Goal: Task Accomplishment & Management: Use online tool/utility

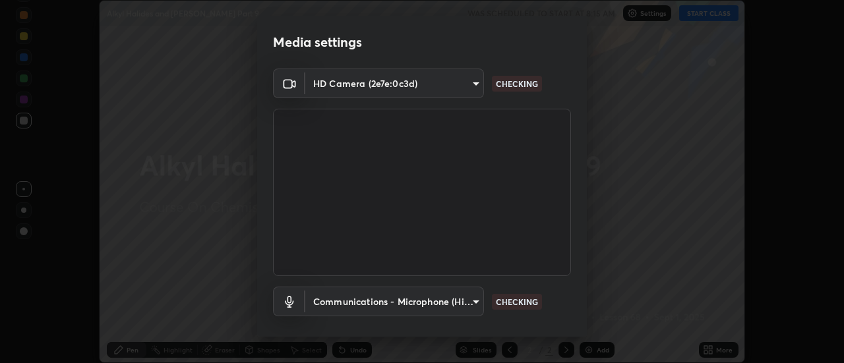
scroll to position [69, 0]
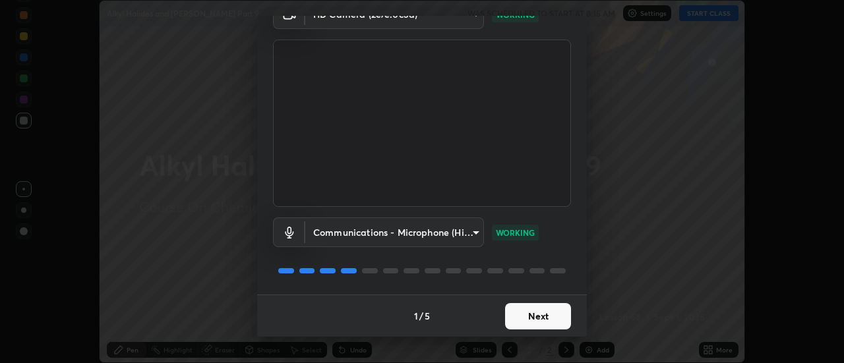
click at [529, 316] on button "Next" at bounding box center [538, 316] width 66 height 26
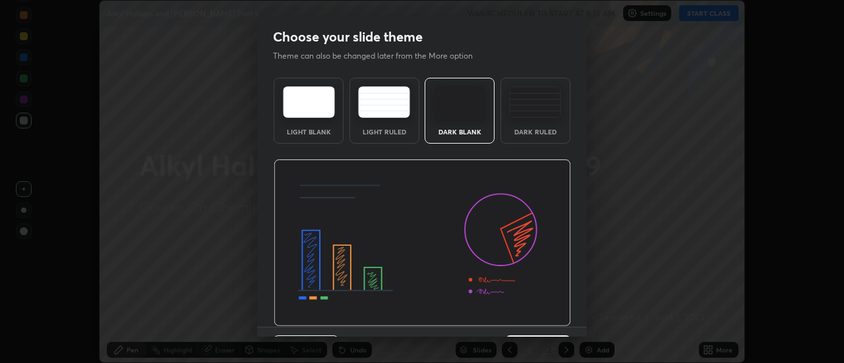
click at [532, 320] on img at bounding box center [422, 243] width 297 height 167
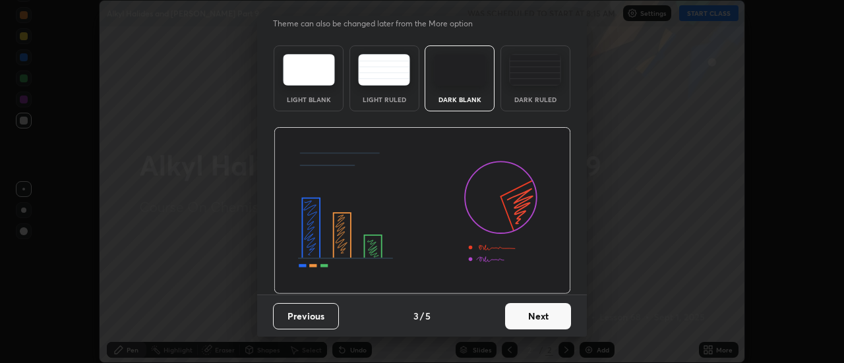
click at [534, 315] on button "Next" at bounding box center [538, 316] width 66 height 26
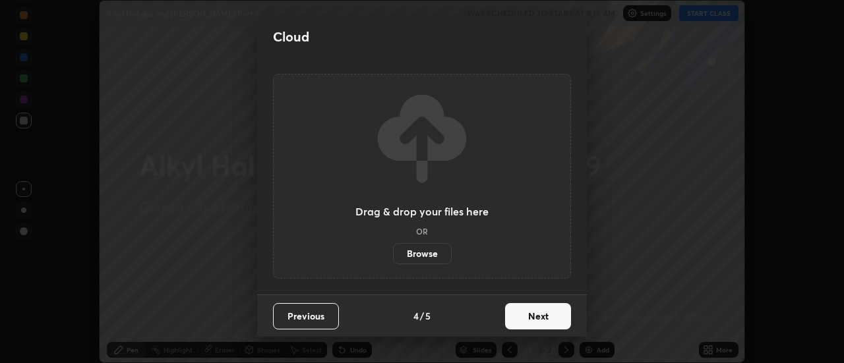
scroll to position [0, 0]
click at [534, 318] on button "Next" at bounding box center [538, 316] width 66 height 26
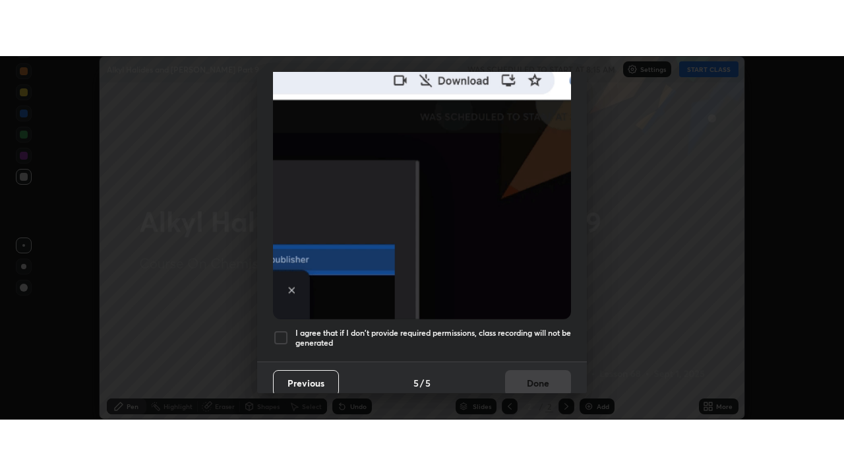
scroll to position [338, 0]
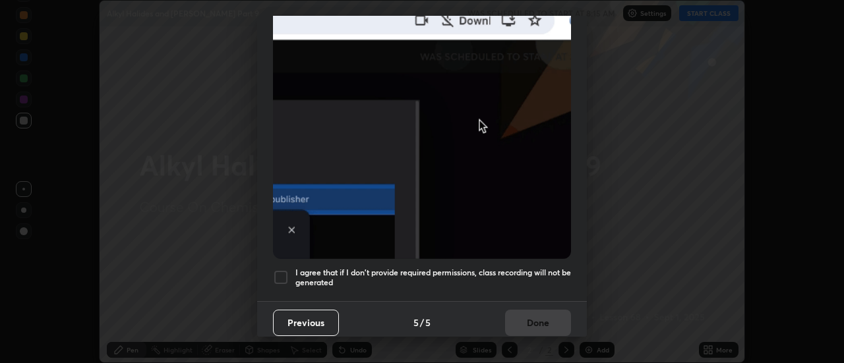
click at [530, 268] on h5 "I agree that if I don't provide required permissions, class recording will not …" at bounding box center [433, 278] width 276 height 20
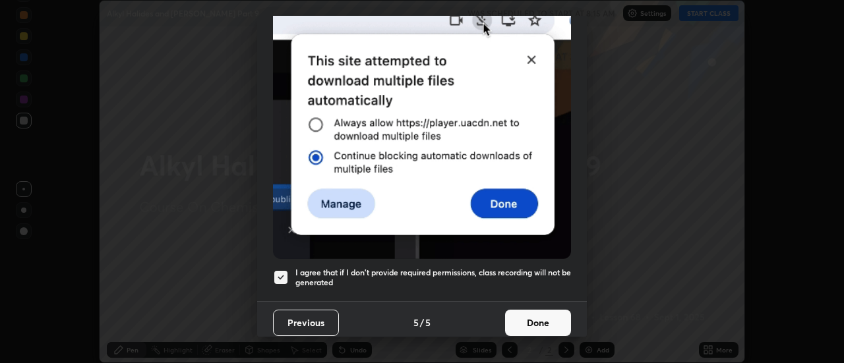
click at [537, 313] on button "Done" at bounding box center [538, 323] width 66 height 26
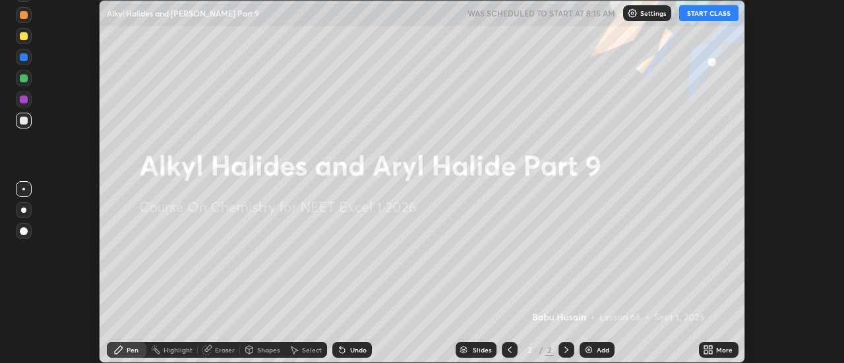
click at [597, 347] on div "Add" at bounding box center [603, 350] width 13 height 7
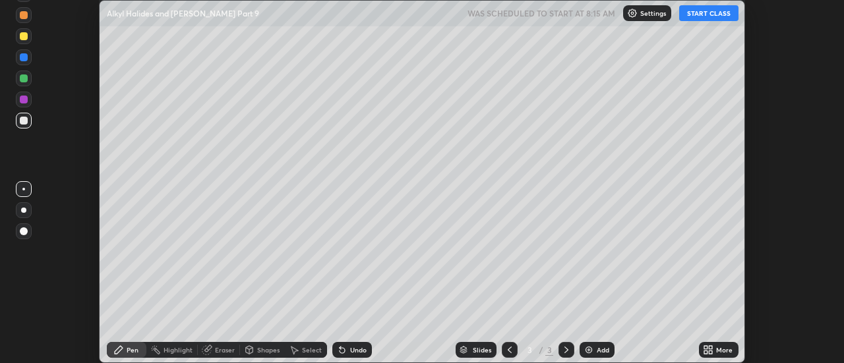
click at [702, 14] on button "START CLASS" at bounding box center [708, 13] width 59 height 16
click at [712, 349] on icon at bounding box center [708, 350] width 11 height 11
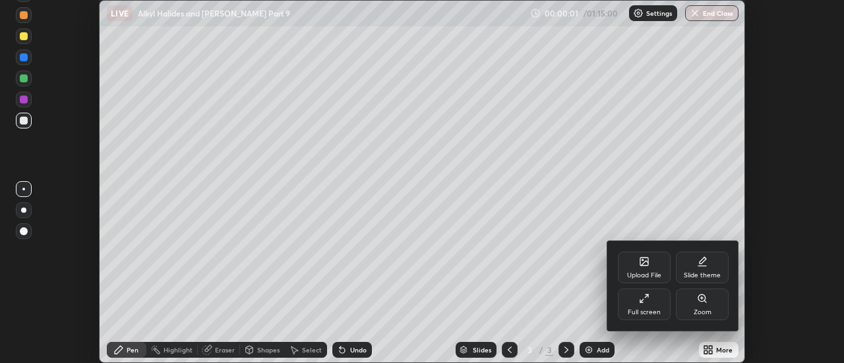
click at [650, 309] on div "Full screen" at bounding box center [644, 312] width 33 height 7
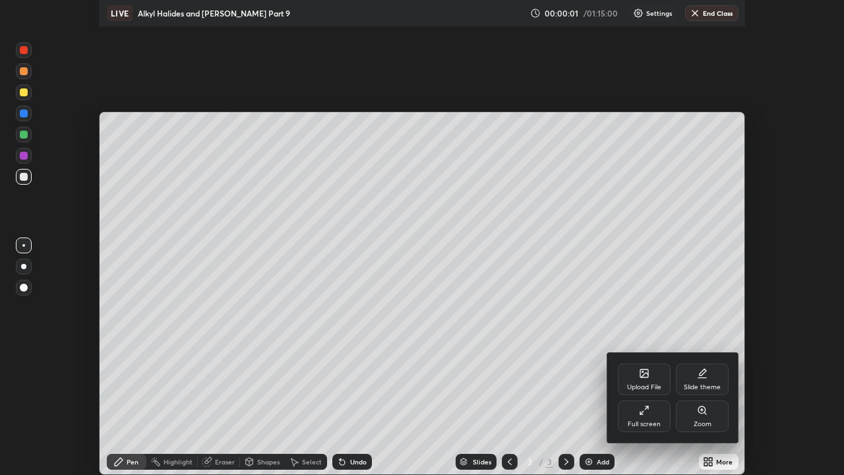
scroll to position [475, 844]
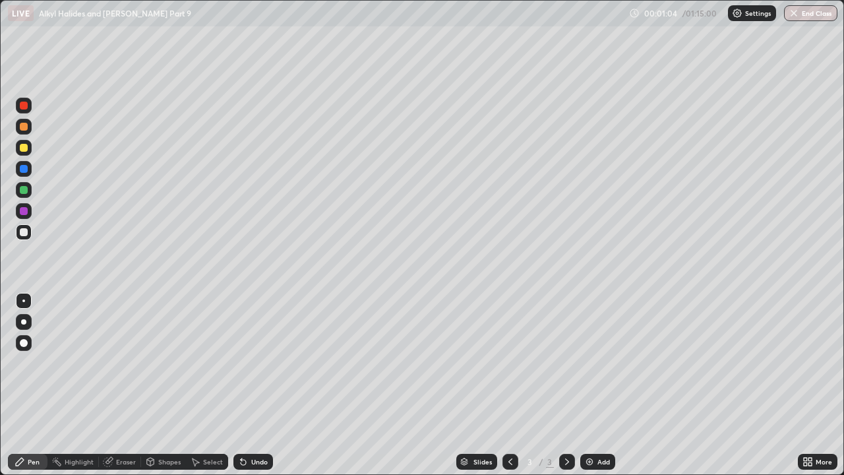
click at [23, 127] on div at bounding box center [24, 127] width 8 height 8
click at [24, 146] on div at bounding box center [24, 148] width 8 height 8
click at [253, 363] on div "Undo" at bounding box center [259, 461] width 16 height 7
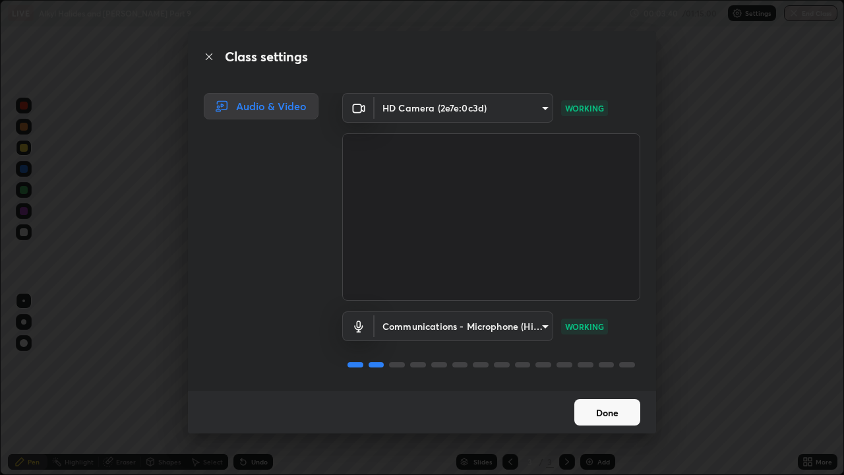
click at [589, 363] on button "Done" at bounding box center [607, 412] width 66 height 26
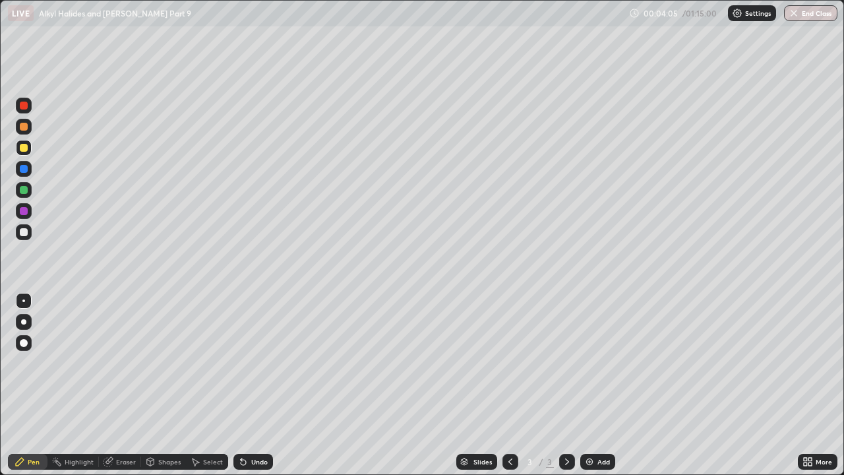
click at [23, 170] on div at bounding box center [24, 169] width 8 height 8
click at [24, 211] on div at bounding box center [24, 211] width 8 height 8
click at [24, 169] on div at bounding box center [24, 169] width 8 height 8
click at [25, 212] on div at bounding box center [24, 211] width 8 height 8
click at [26, 192] on div at bounding box center [24, 190] width 8 height 8
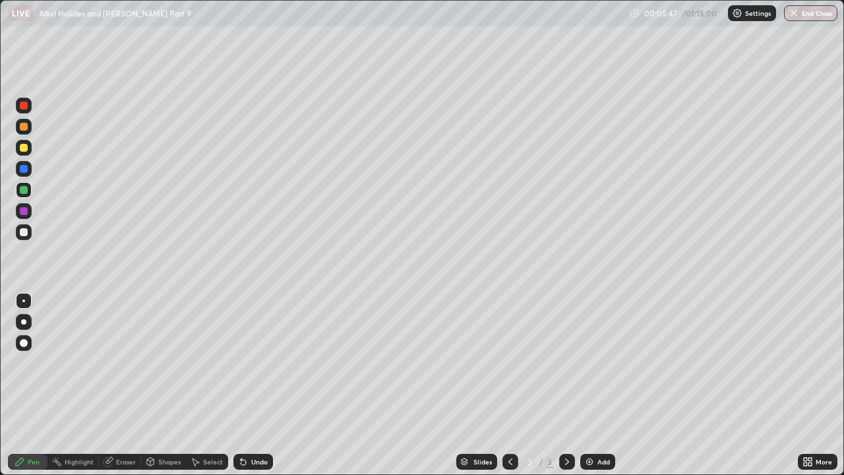
click at [23, 167] on div at bounding box center [24, 169] width 8 height 8
click at [24, 147] on div at bounding box center [24, 148] width 8 height 8
click at [24, 232] on div at bounding box center [24, 232] width 8 height 8
click at [25, 211] on div at bounding box center [24, 211] width 8 height 8
click at [24, 191] on div at bounding box center [24, 190] width 8 height 8
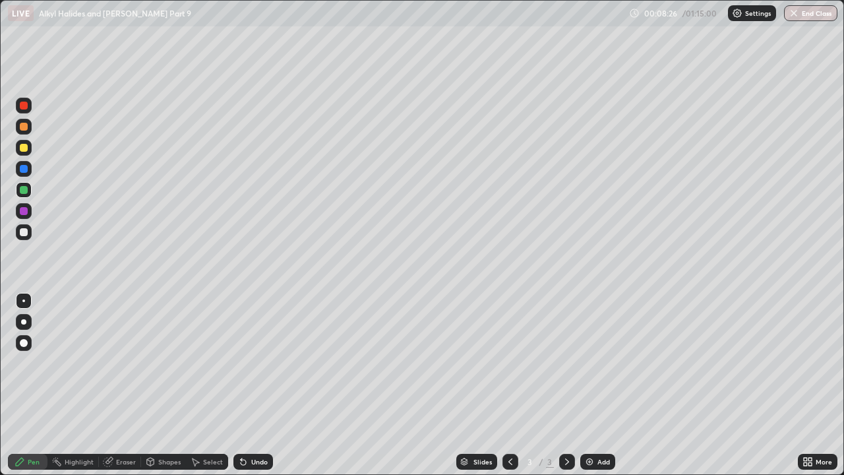
click at [592, 363] on img at bounding box center [589, 461] width 11 height 11
click at [23, 127] on div at bounding box center [24, 127] width 8 height 8
click at [30, 231] on div at bounding box center [24, 232] width 16 height 16
click at [22, 171] on div at bounding box center [24, 169] width 8 height 8
click at [246, 363] on icon at bounding box center [243, 461] width 11 height 11
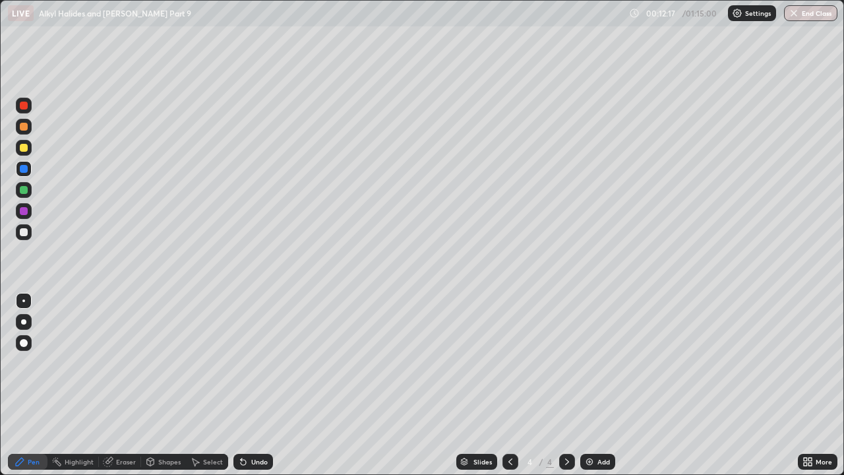
click at [115, 363] on div "Eraser" at bounding box center [120, 462] width 42 height 16
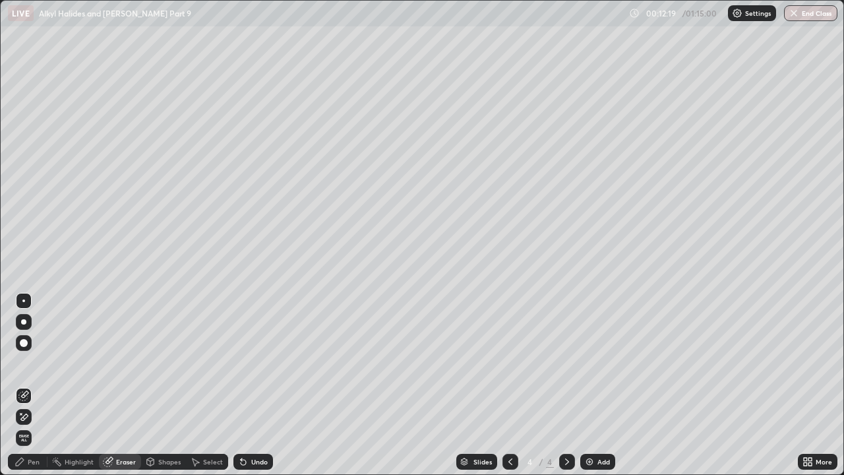
click at [30, 363] on div "Pen" at bounding box center [34, 461] width 12 height 7
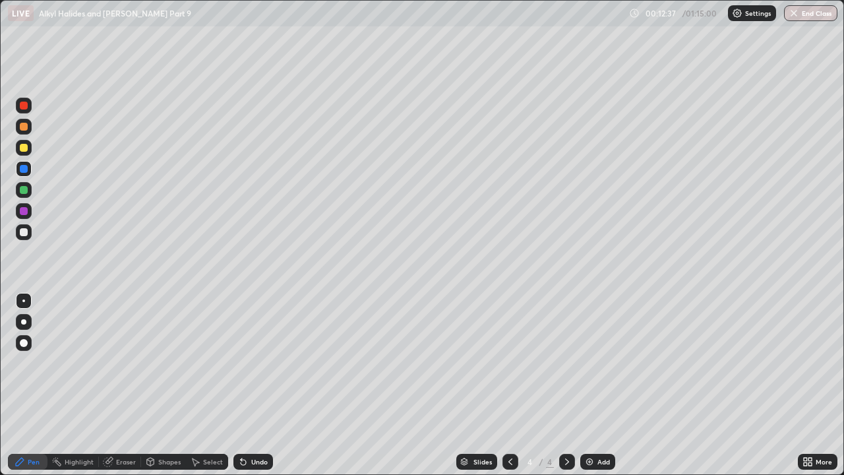
click at [112, 363] on icon at bounding box center [108, 461] width 11 height 11
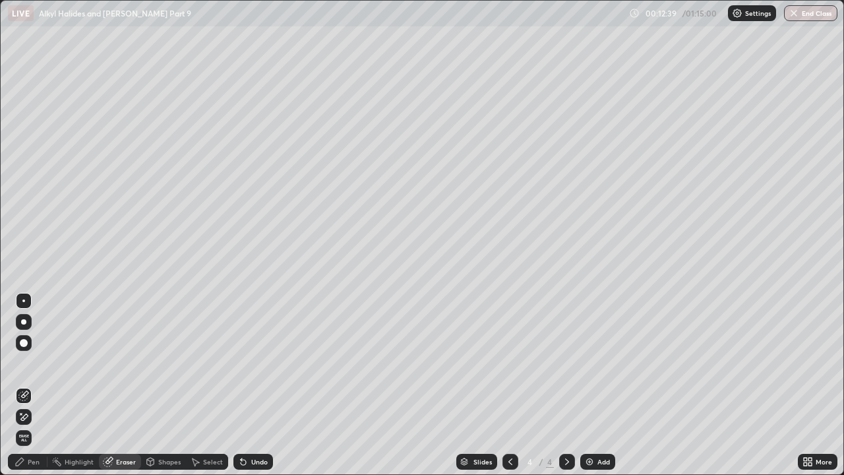
click at [25, 363] on icon at bounding box center [20, 461] width 11 height 11
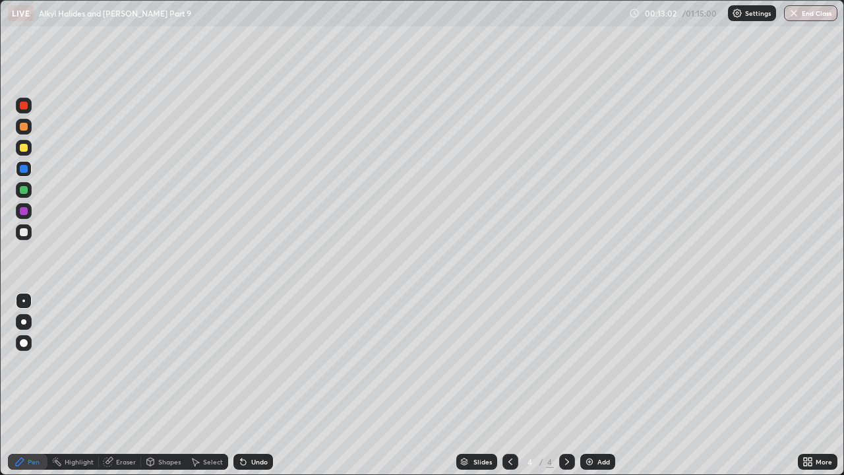
click at [587, 363] on img at bounding box center [589, 461] width 11 height 11
click at [24, 127] on div at bounding box center [24, 127] width 8 height 8
click at [22, 233] on div at bounding box center [24, 232] width 8 height 8
click at [22, 148] on div at bounding box center [24, 148] width 8 height 8
click at [249, 363] on div "Undo" at bounding box center [253, 462] width 40 height 16
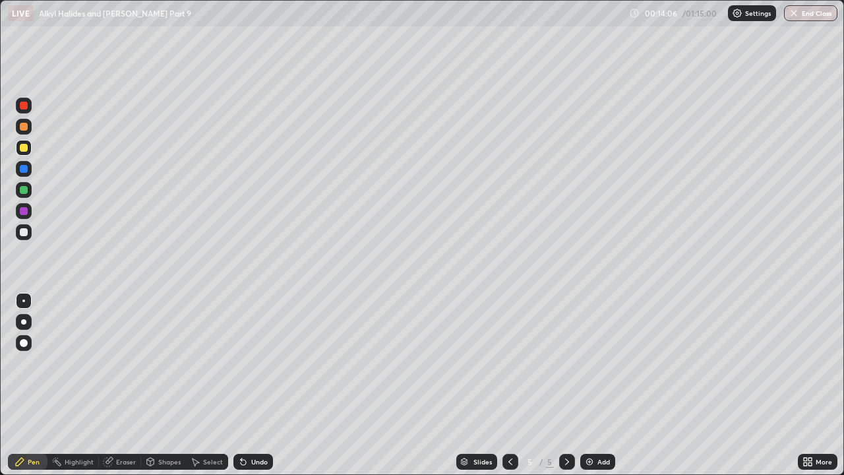
click at [249, 363] on div "Undo" at bounding box center [253, 462] width 40 height 16
click at [23, 169] on div at bounding box center [24, 169] width 8 height 8
click at [22, 148] on div at bounding box center [24, 148] width 8 height 8
click at [24, 171] on div at bounding box center [24, 169] width 8 height 8
click at [26, 150] on div at bounding box center [24, 148] width 8 height 8
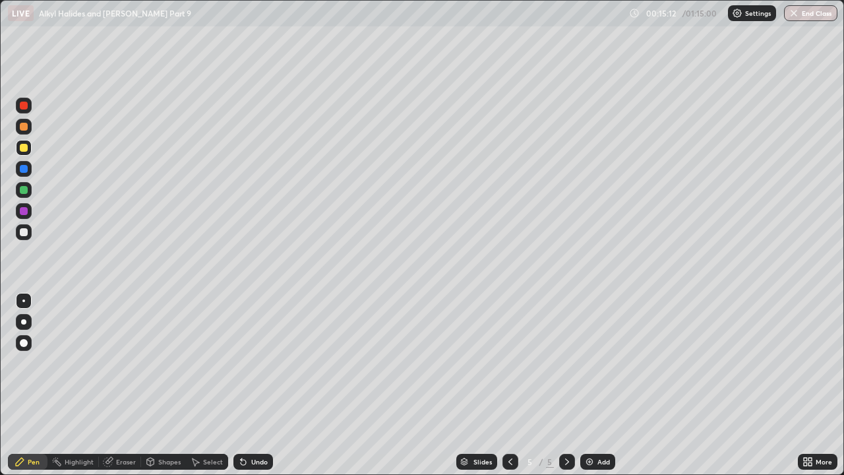
click at [26, 169] on div at bounding box center [24, 169] width 8 height 8
click at [24, 148] on div at bounding box center [24, 148] width 8 height 8
click at [24, 169] on div at bounding box center [24, 169] width 8 height 8
click at [22, 230] on div at bounding box center [24, 232] width 8 height 8
click at [27, 235] on div at bounding box center [24, 232] width 16 height 16
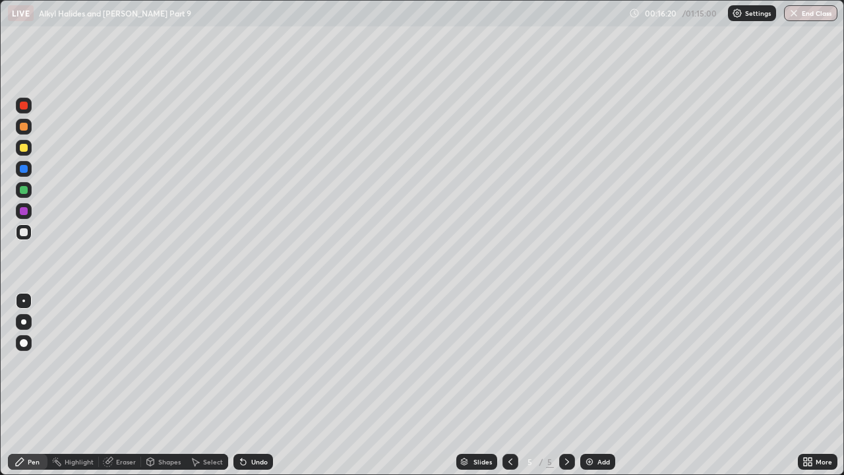
click at [23, 191] on div at bounding box center [24, 190] width 8 height 8
click at [24, 231] on div at bounding box center [24, 232] width 8 height 8
click at [23, 191] on div at bounding box center [24, 190] width 8 height 8
click at [257, 363] on div "Undo" at bounding box center [259, 461] width 16 height 7
click at [589, 363] on img at bounding box center [589, 461] width 11 height 11
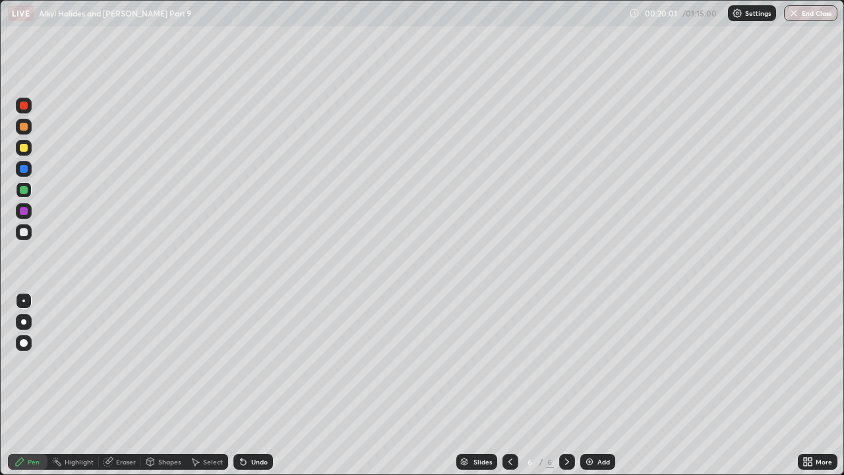
click at [23, 231] on div at bounding box center [24, 232] width 8 height 8
click at [22, 233] on div at bounding box center [24, 232] width 8 height 8
click at [25, 193] on div at bounding box center [24, 190] width 8 height 8
click at [26, 232] on div at bounding box center [24, 232] width 8 height 8
click at [30, 232] on div at bounding box center [24, 232] width 16 height 16
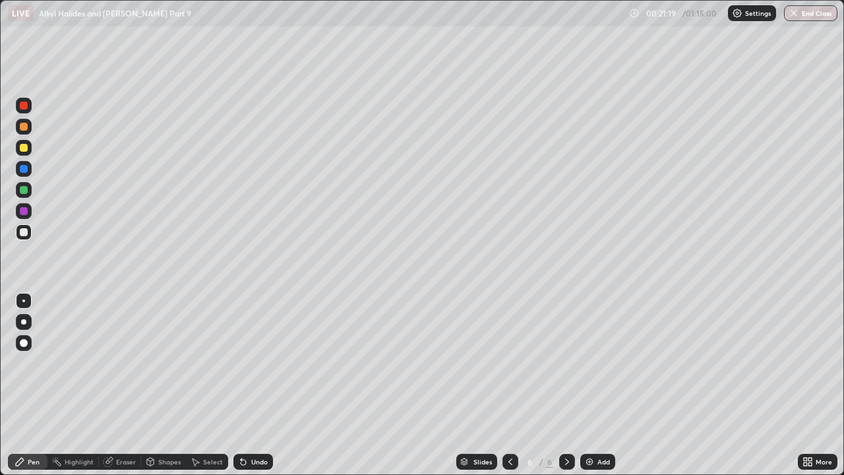
click at [24, 190] on div at bounding box center [24, 190] width 8 height 8
click at [26, 233] on div at bounding box center [24, 232] width 8 height 8
click at [511, 363] on icon at bounding box center [510, 461] width 11 height 11
click at [565, 363] on icon at bounding box center [567, 461] width 4 height 7
click at [24, 151] on div at bounding box center [24, 148] width 8 height 8
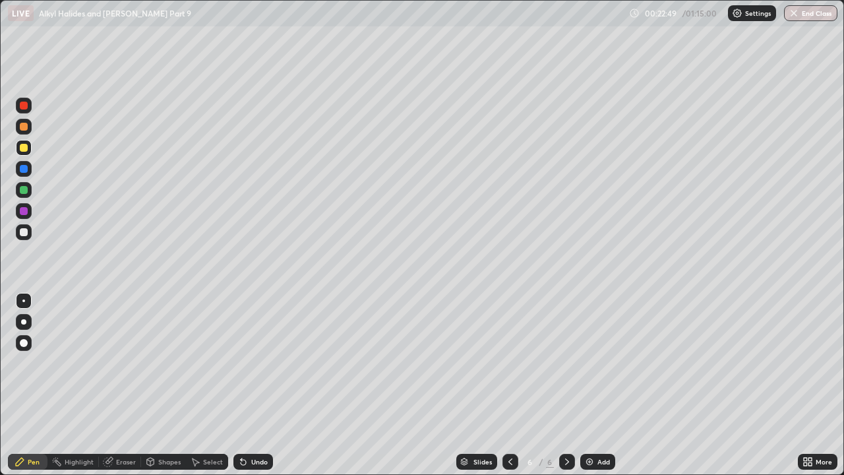
click at [24, 238] on div at bounding box center [24, 232] width 16 height 16
click at [253, 363] on div "Undo" at bounding box center [259, 461] width 16 height 7
click at [585, 363] on img at bounding box center [589, 461] width 11 height 11
click at [22, 148] on div at bounding box center [24, 148] width 8 height 8
click at [22, 126] on div at bounding box center [24, 127] width 8 height 8
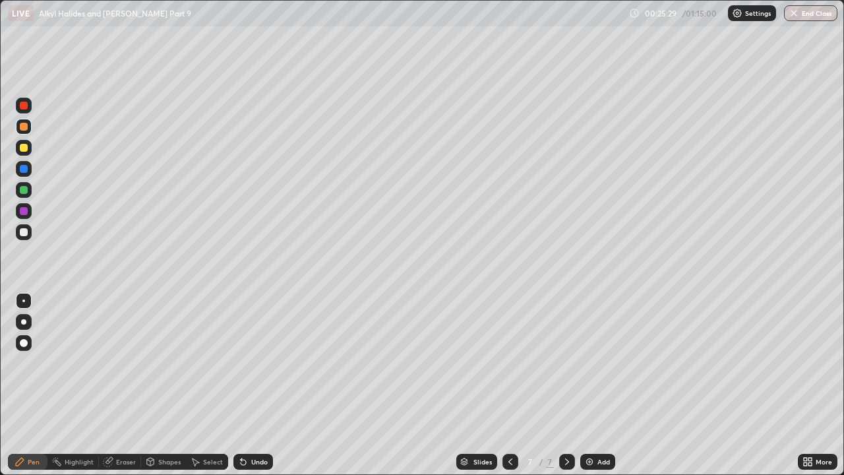
click at [26, 231] on div at bounding box center [24, 232] width 8 height 8
click at [119, 363] on div "Eraser" at bounding box center [126, 461] width 20 height 7
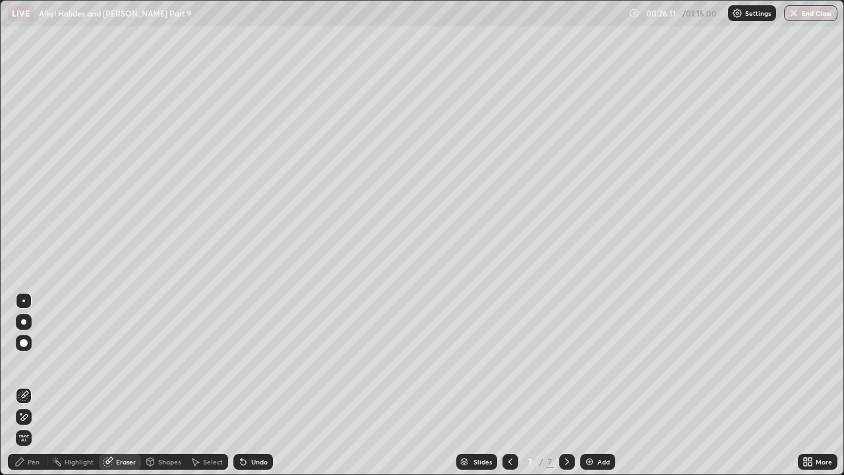
click at [31, 363] on div "Pen" at bounding box center [28, 462] width 40 height 16
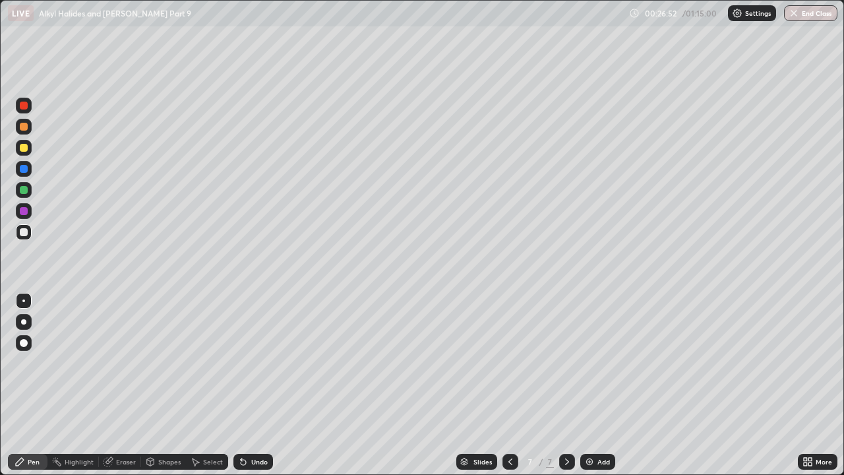
click at [24, 171] on div at bounding box center [24, 169] width 8 height 8
click at [24, 191] on div at bounding box center [24, 190] width 8 height 8
click at [26, 233] on div at bounding box center [24, 232] width 8 height 8
click at [508, 363] on icon at bounding box center [510, 461] width 11 height 11
click at [509, 363] on icon at bounding box center [510, 461] width 11 height 11
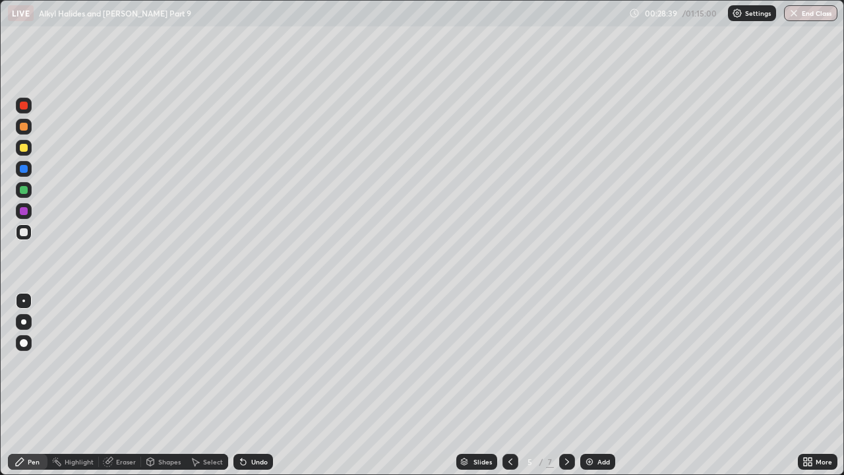
click at [509, 363] on icon at bounding box center [510, 461] width 11 height 11
click at [510, 363] on icon at bounding box center [510, 461] width 11 height 11
click at [566, 363] on icon at bounding box center [567, 461] width 11 height 11
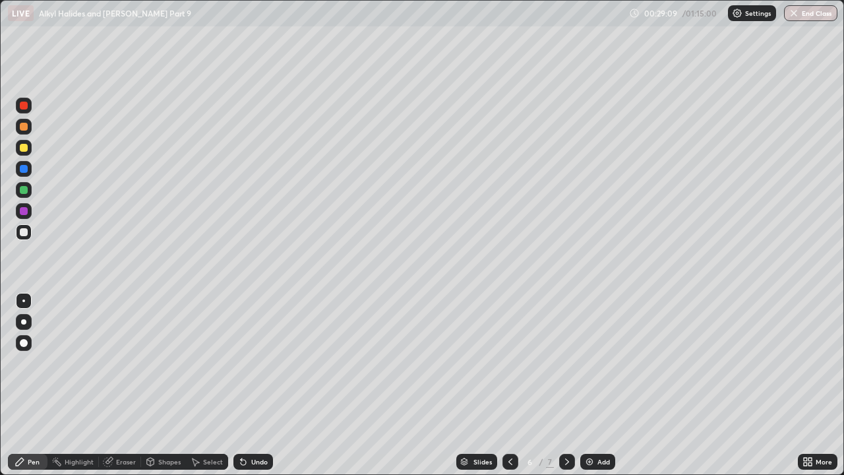
click at [566, 363] on icon at bounding box center [567, 461] width 11 height 11
click at [25, 210] on div at bounding box center [24, 211] width 8 height 8
click at [22, 229] on div at bounding box center [24, 232] width 8 height 8
click at [26, 192] on div at bounding box center [24, 190] width 8 height 8
click at [120, 363] on div "Eraser" at bounding box center [126, 461] width 20 height 7
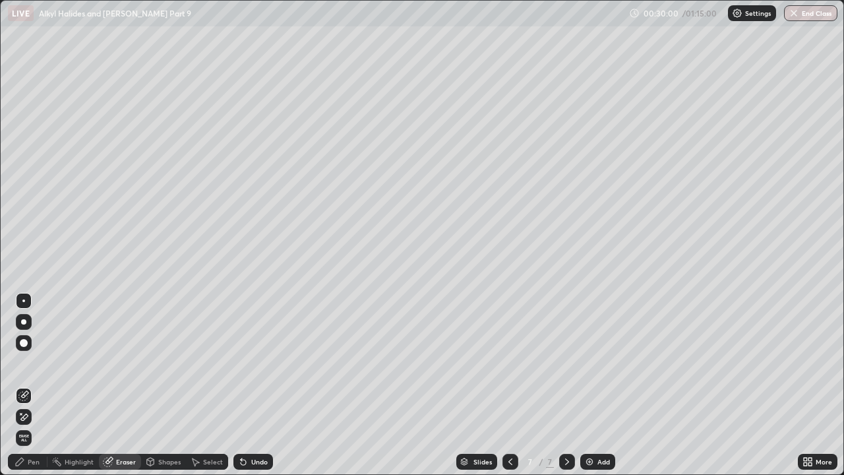
click at [27, 363] on div "Pen" at bounding box center [28, 462] width 40 height 16
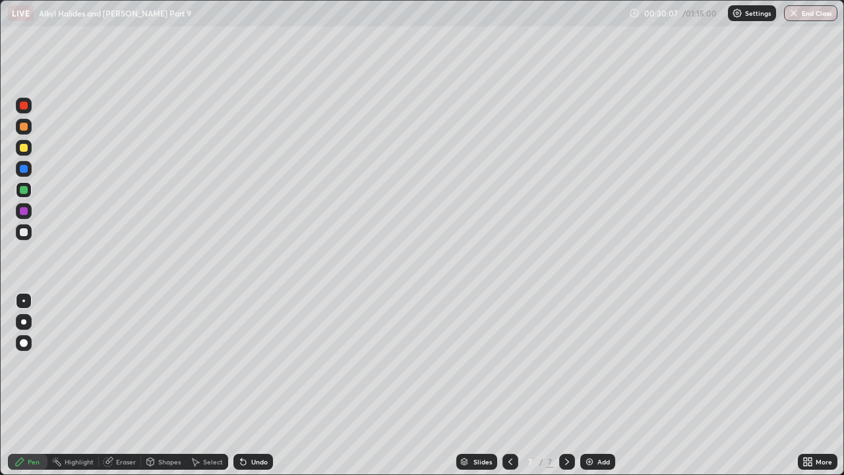
click at [22, 231] on div at bounding box center [24, 232] width 8 height 8
click at [20, 163] on div at bounding box center [24, 169] width 16 height 16
click at [589, 363] on img at bounding box center [589, 461] width 11 height 11
click at [20, 126] on div at bounding box center [24, 127] width 8 height 8
click at [25, 167] on div at bounding box center [24, 169] width 8 height 8
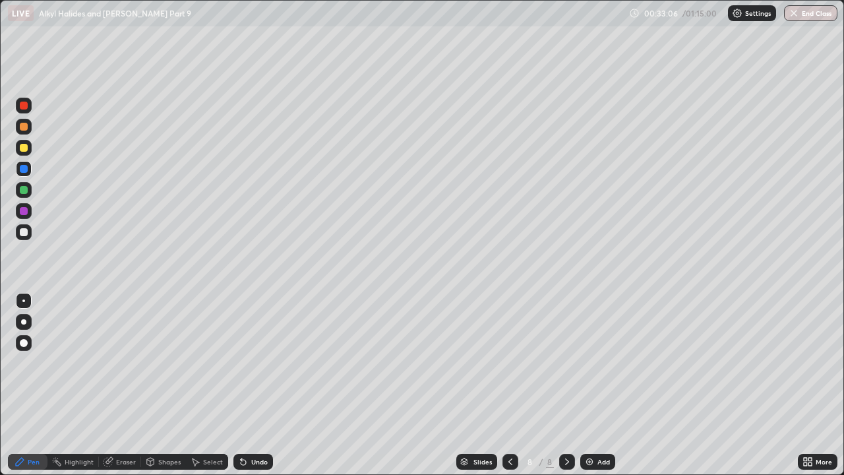
click at [30, 231] on div at bounding box center [24, 232] width 16 height 16
click at [118, 363] on div "Eraser" at bounding box center [126, 461] width 20 height 7
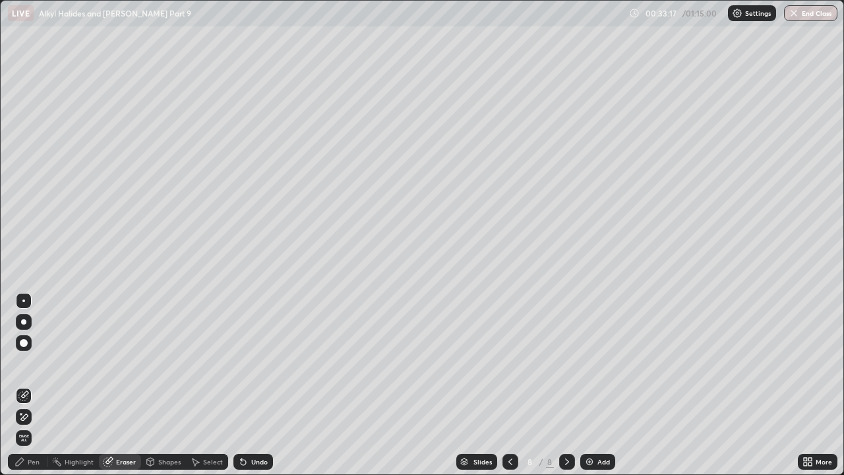
click at [28, 363] on div "Pen" at bounding box center [34, 461] width 12 height 7
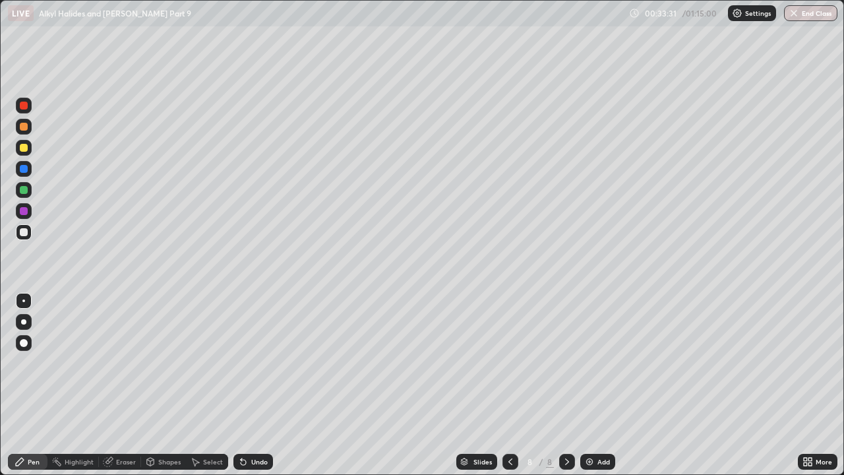
click at [115, 363] on div "Eraser" at bounding box center [120, 462] width 42 height 16
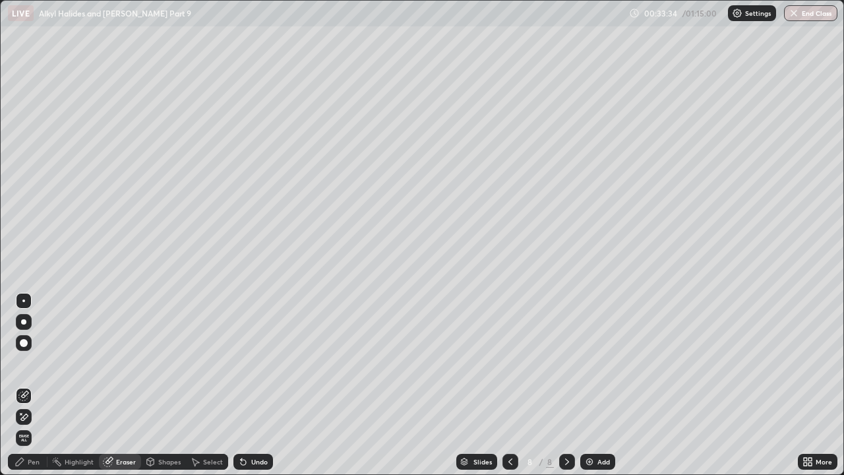
click at [27, 363] on div "Pen" at bounding box center [28, 462] width 40 height 16
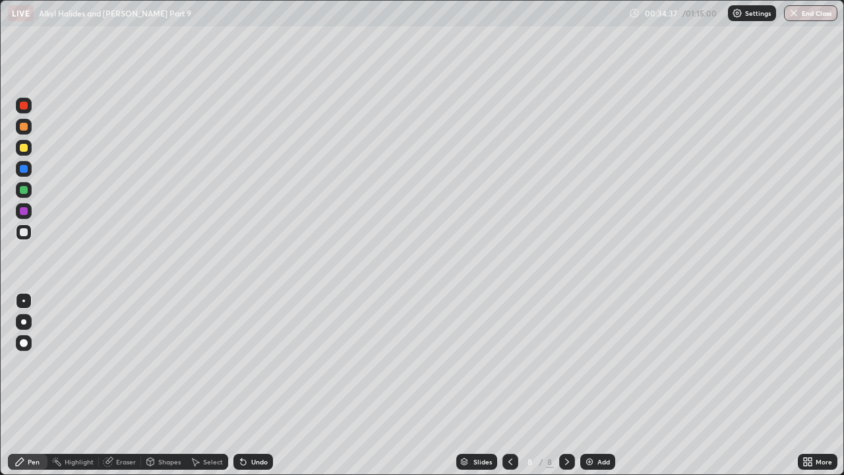
click at [22, 234] on div at bounding box center [24, 232] width 8 height 8
click at [24, 212] on div at bounding box center [24, 211] width 8 height 8
click at [24, 234] on div at bounding box center [24, 232] width 8 height 8
click at [26, 191] on div at bounding box center [24, 190] width 8 height 8
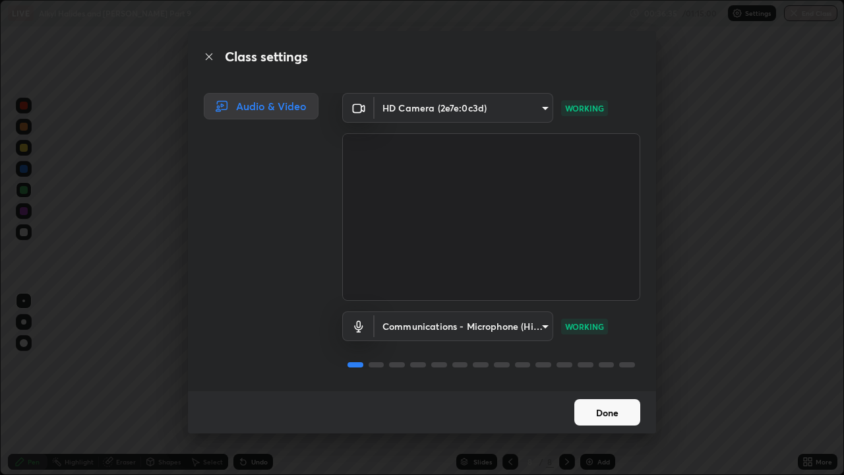
click at [600, 363] on button "Done" at bounding box center [607, 412] width 66 height 26
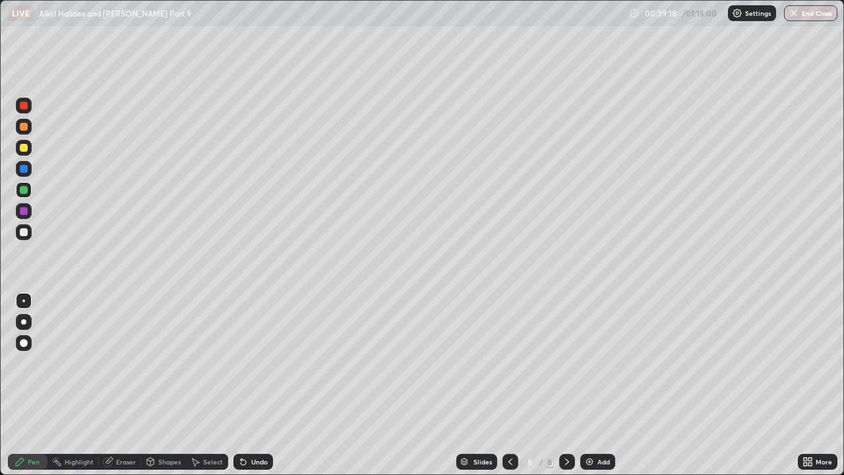
click at [587, 363] on img at bounding box center [589, 461] width 11 height 11
click at [23, 129] on div at bounding box center [24, 127] width 8 height 8
click at [26, 233] on div at bounding box center [24, 232] width 8 height 8
click at [243, 363] on icon at bounding box center [243, 462] width 5 height 5
click at [243, 363] on div "Undo" at bounding box center [253, 462] width 40 height 16
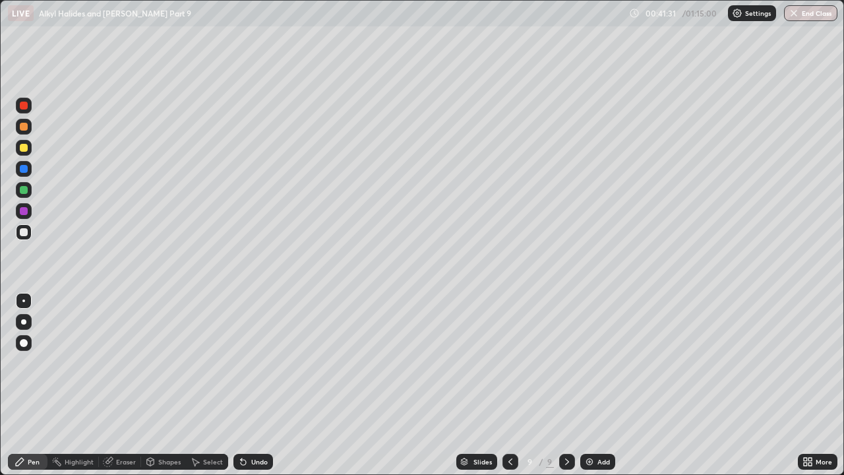
click at [23, 237] on div at bounding box center [24, 232] width 16 height 16
click at [247, 363] on icon at bounding box center [243, 461] width 11 height 11
click at [245, 363] on icon at bounding box center [243, 461] width 11 height 11
click at [248, 363] on div "Undo" at bounding box center [253, 462] width 40 height 16
click at [241, 363] on icon at bounding box center [243, 462] width 5 height 5
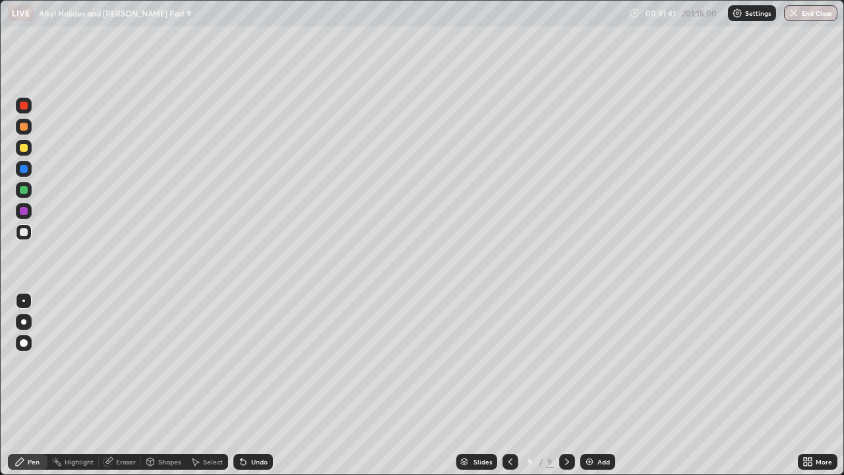
click at [246, 363] on icon at bounding box center [243, 461] width 11 height 11
click at [25, 189] on div at bounding box center [24, 190] width 8 height 8
click at [258, 363] on div "Undo" at bounding box center [259, 461] width 16 height 7
click at [254, 363] on div "Undo" at bounding box center [253, 462] width 40 height 16
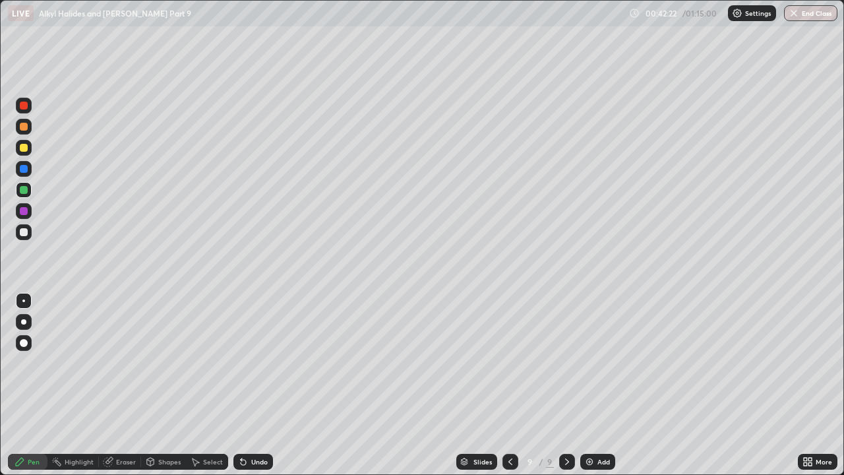
click at [258, 363] on div "Undo" at bounding box center [259, 461] width 16 height 7
click at [253, 363] on div "Undo" at bounding box center [259, 461] width 16 height 7
click at [251, 363] on div "Undo" at bounding box center [259, 461] width 16 height 7
click at [244, 363] on icon at bounding box center [243, 462] width 5 height 5
click at [26, 232] on div at bounding box center [24, 232] width 8 height 8
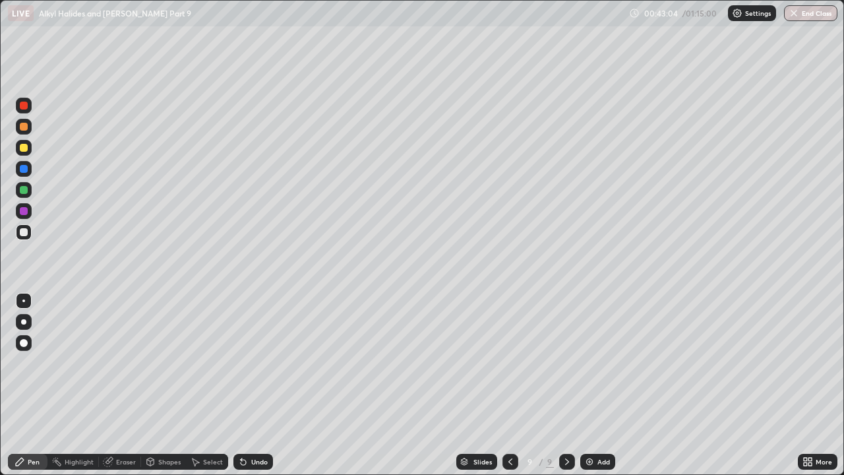
click at [30, 363] on div "Pen" at bounding box center [34, 461] width 12 height 7
click at [24, 212] on div at bounding box center [24, 211] width 8 height 8
click at [24, 233] on div at bounding box center [24, 232] width 8 height 8
click at [26, 239] on div at bounding box center [24, 232] width 16 height 16
click at [25, 183] on div at bounding box center [24, 190] width 16 height 16
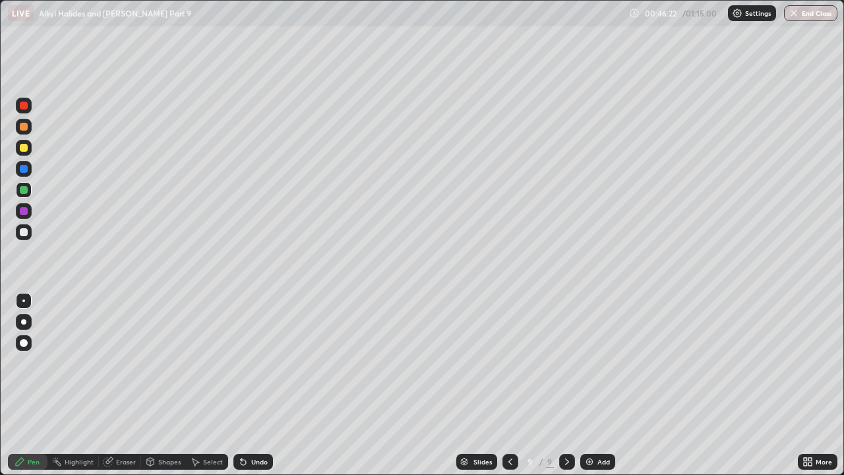
click at [26, 235] on div at bounding box center [24, 232] width 8 height 8
click at [28, 213] on div at bounding box center [24, 211] width 16 height 16
click at [509, 363] on icon at bounding box center [510, 461] width 11 height 11
click at [26, 169] on div at bounding box center [24, 169] width 8 height 8
click at [507, 363] on icon at bounding box center [510, 461] width 11 height 11
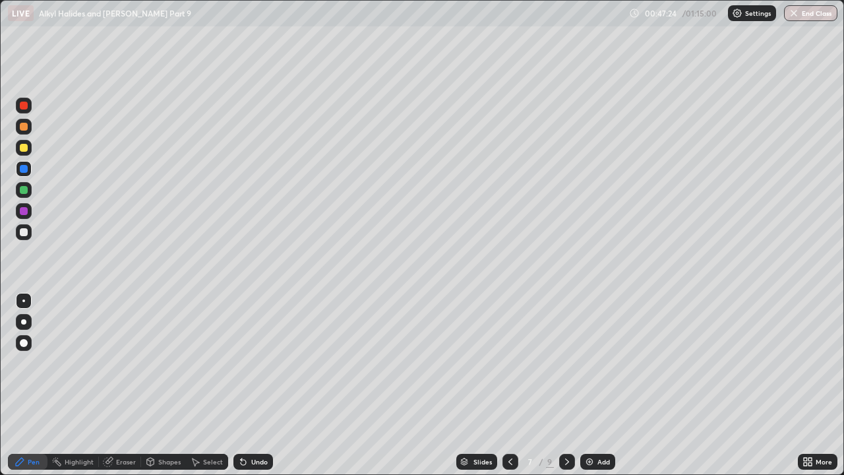
click at [508, 363] on icon at bounding box center [510, 461] width 4 height 7
click at [507, 363] on icon at bounding box center [510, 461] width 11 height 11
click at [510, 363] on icon at bounding box center [510, 461] width 11 height 11
click at [509, 363] on icon at bounding box center [510, 461] width 11 height 11
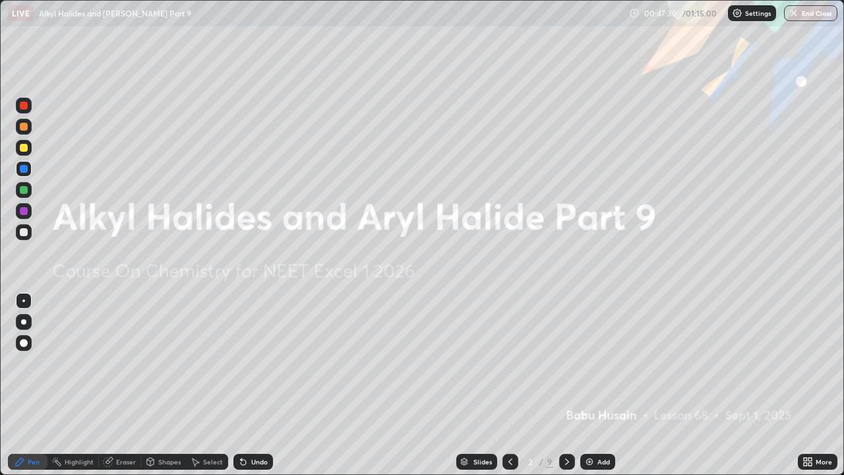
click at [567, 363] on icon at bounding box center [567, 461] width 11 height 11
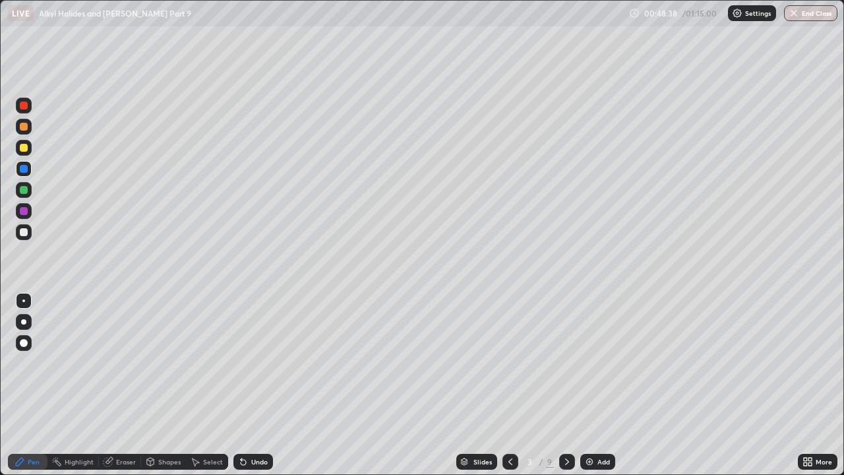
click at [566, 363] on icon at bounding box center [567, 461] width 11 height 11
click at [565, 363] on icon at bounding box center [567, 461] width 11 height 11
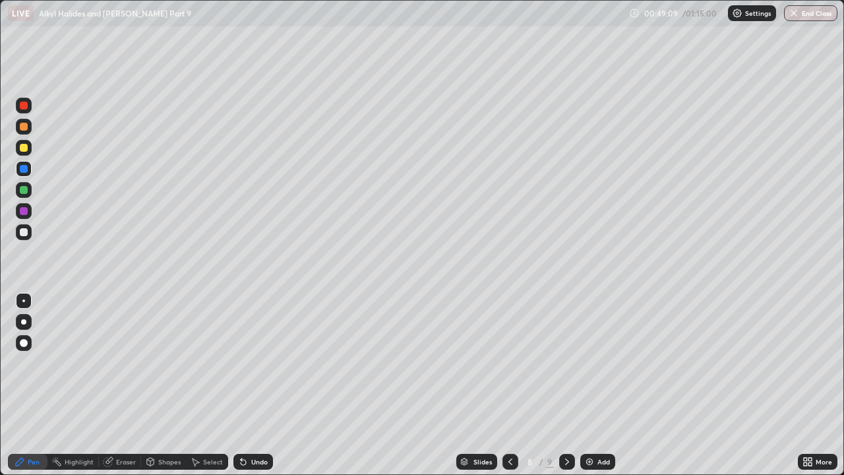
click at [566, 363] on icon at bounding box center [567, 461] width 11 height 11
click at [804, 16] on button "End Class" at bounding box center [810, 13] width 53 height 16
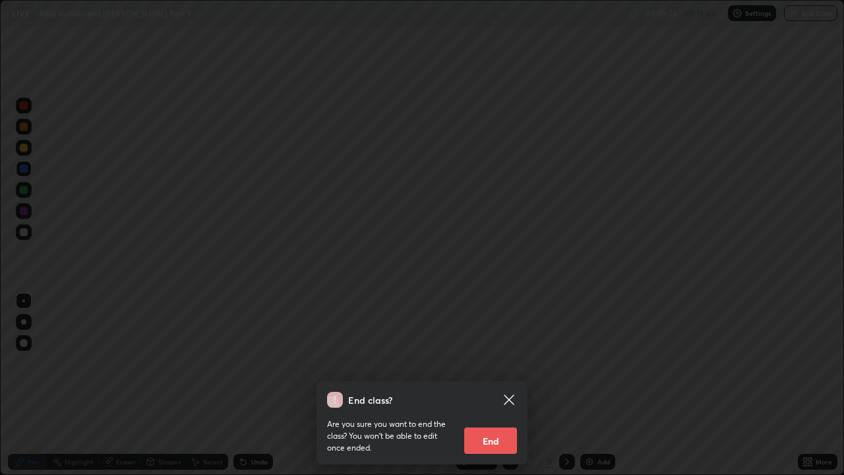
click at [510, 363] on button "End" at bounding box center [490, 440] width 53 height 26
